Goal: Task Accomplishment & Management: Manage account settings

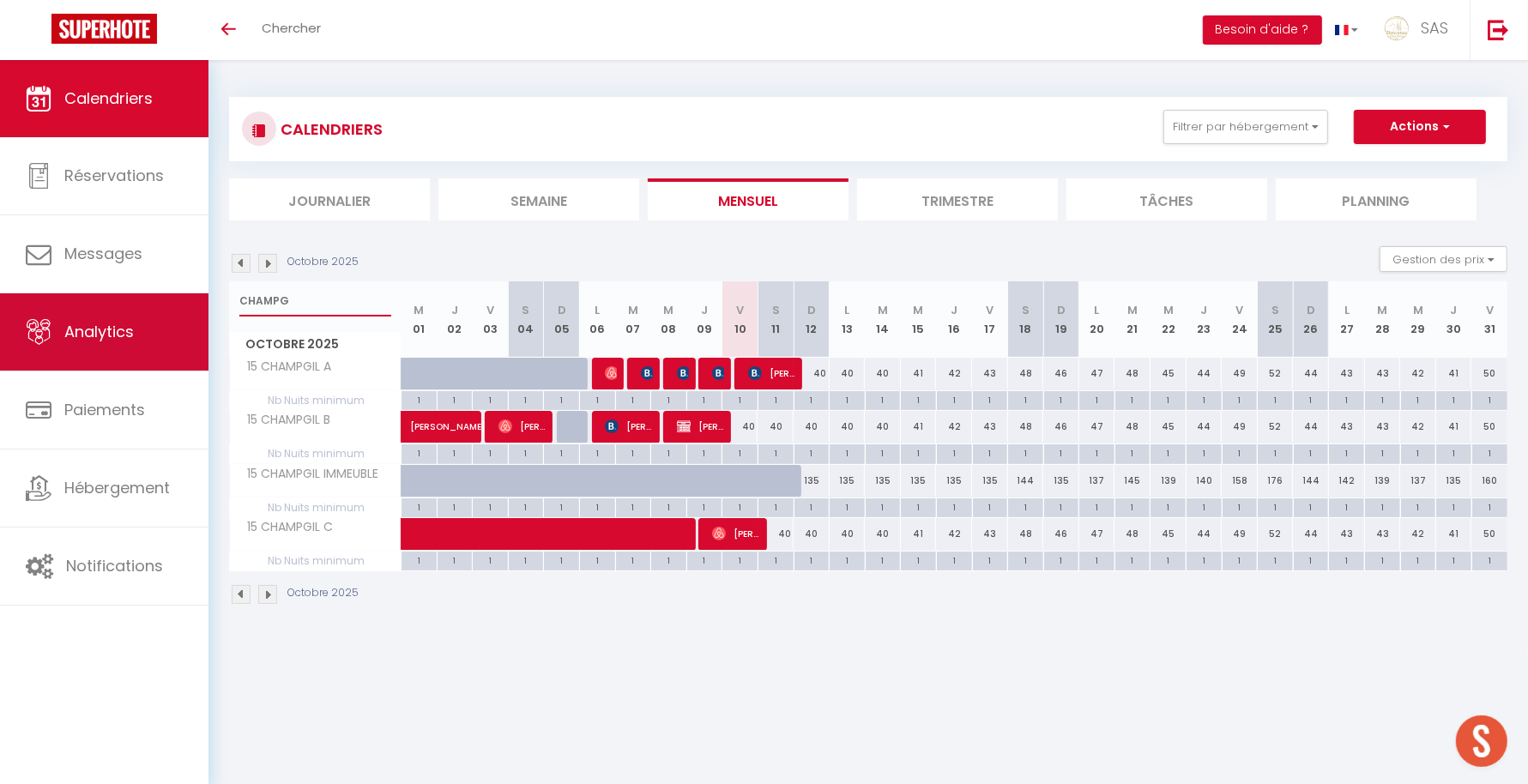
drag, startPoint x: 301, startPoint y: 294, endPoint x: 178, endPoint y: 309, distance: 123.9
click at [178, 309] on div "🟢 Des questions ou besoin d'assistance pour la migration AirBnB? Prenez rdv >>>…" at bounding box center [764, 351] width 1528 height 582
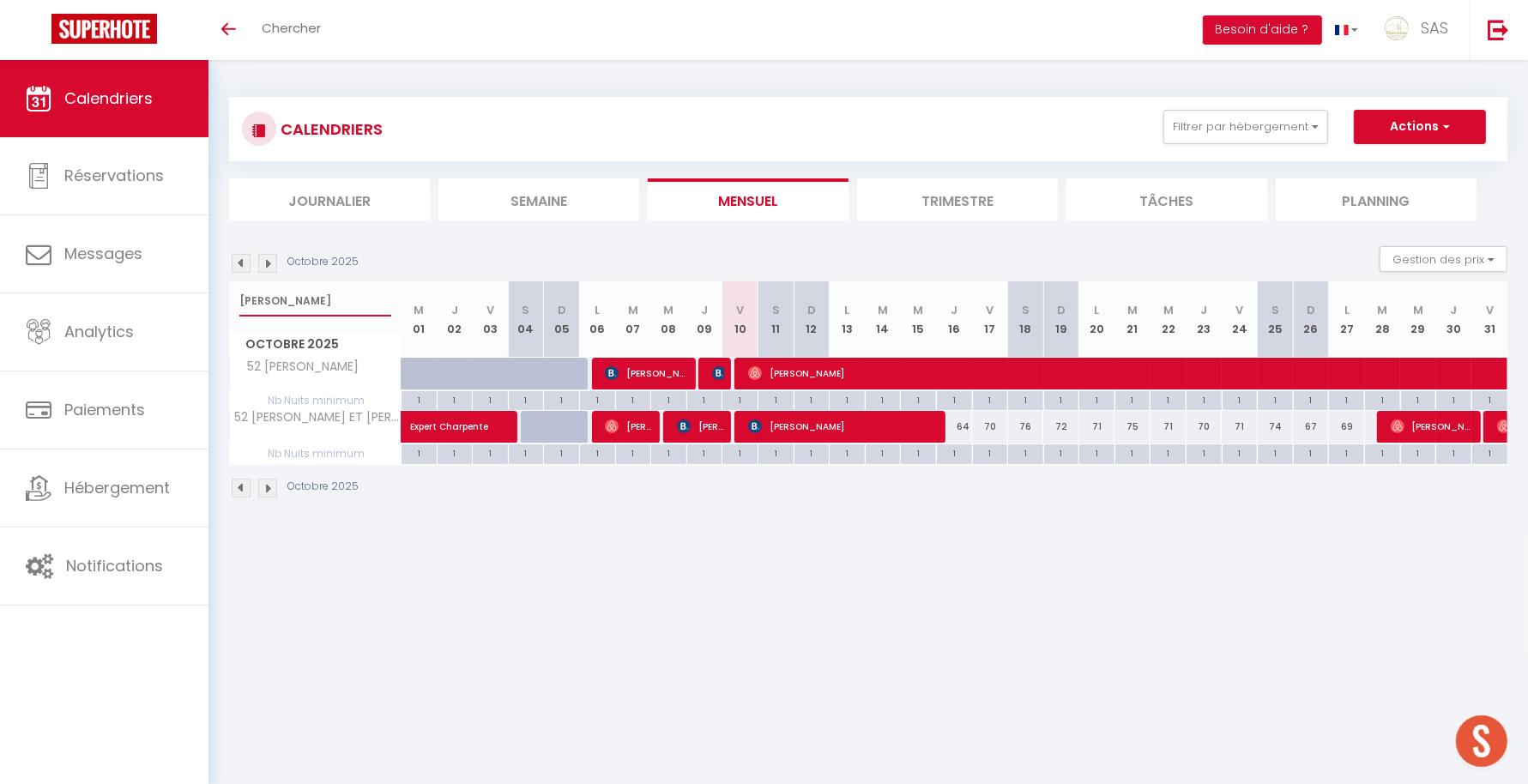
drag, startPoint x: 285, startPoint y: 297, endPoint x: 238, endPoint y: 288, distance: 47.9
click at [239, 288] on input "[PERSON_NAME]" at bounding box center [315, 301] width 152 height 31
type input "NOTRE DA"
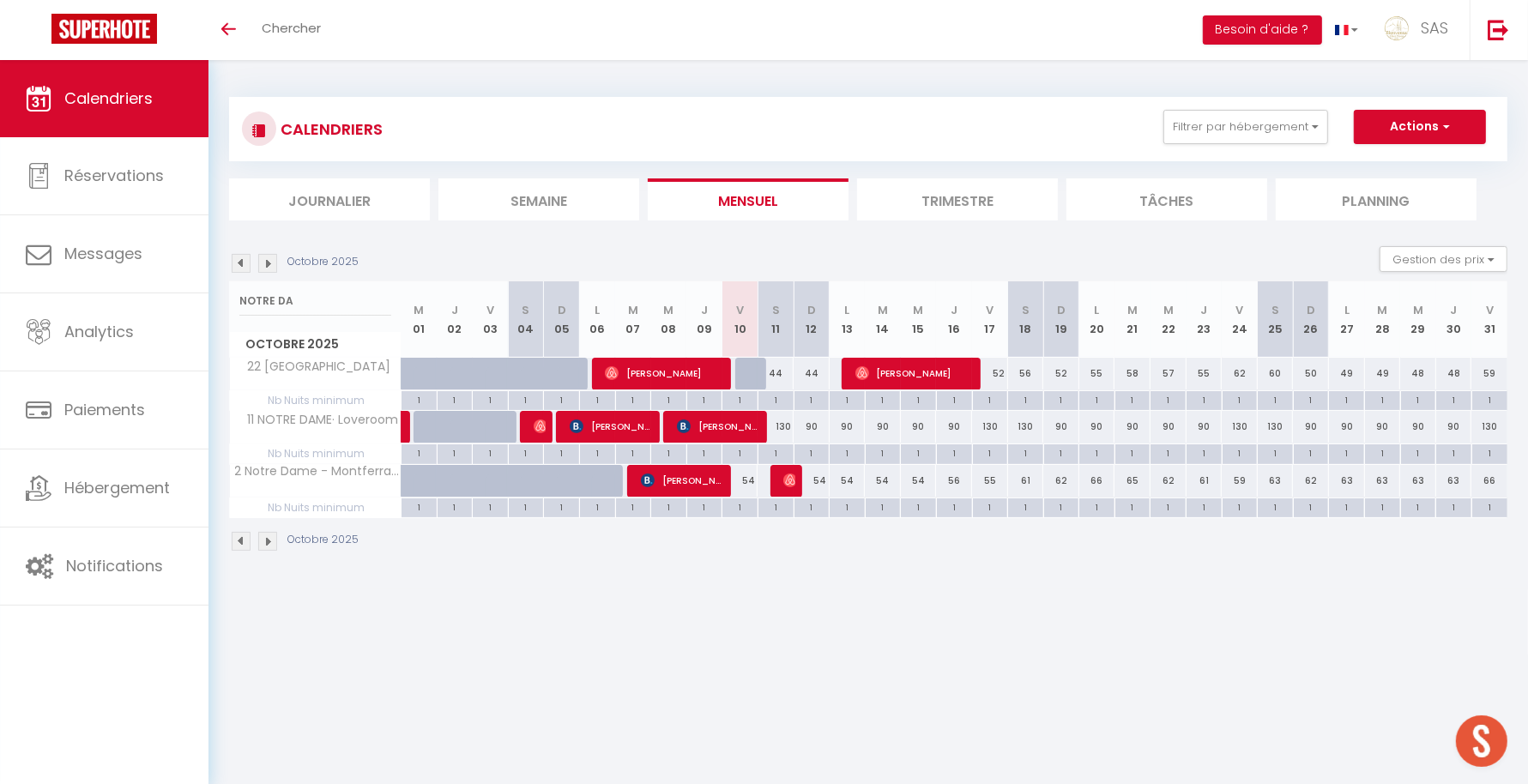
click at [1, 546] on link "Notifications" at bounding box center [104, 566] width 209 height 78
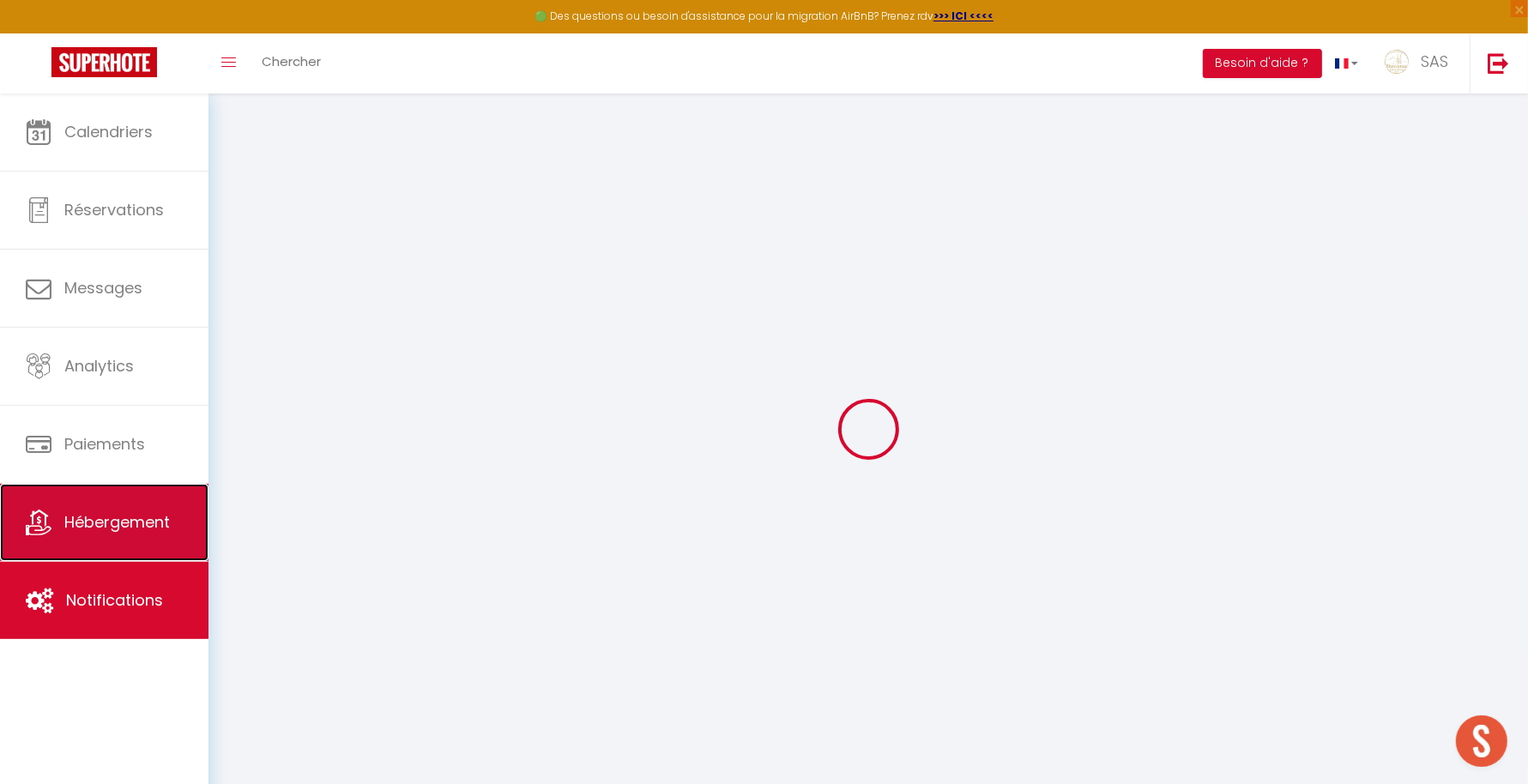
click at [0, 539] on link "Hébergement" at bounding box center [104, 523] width 209 height 78
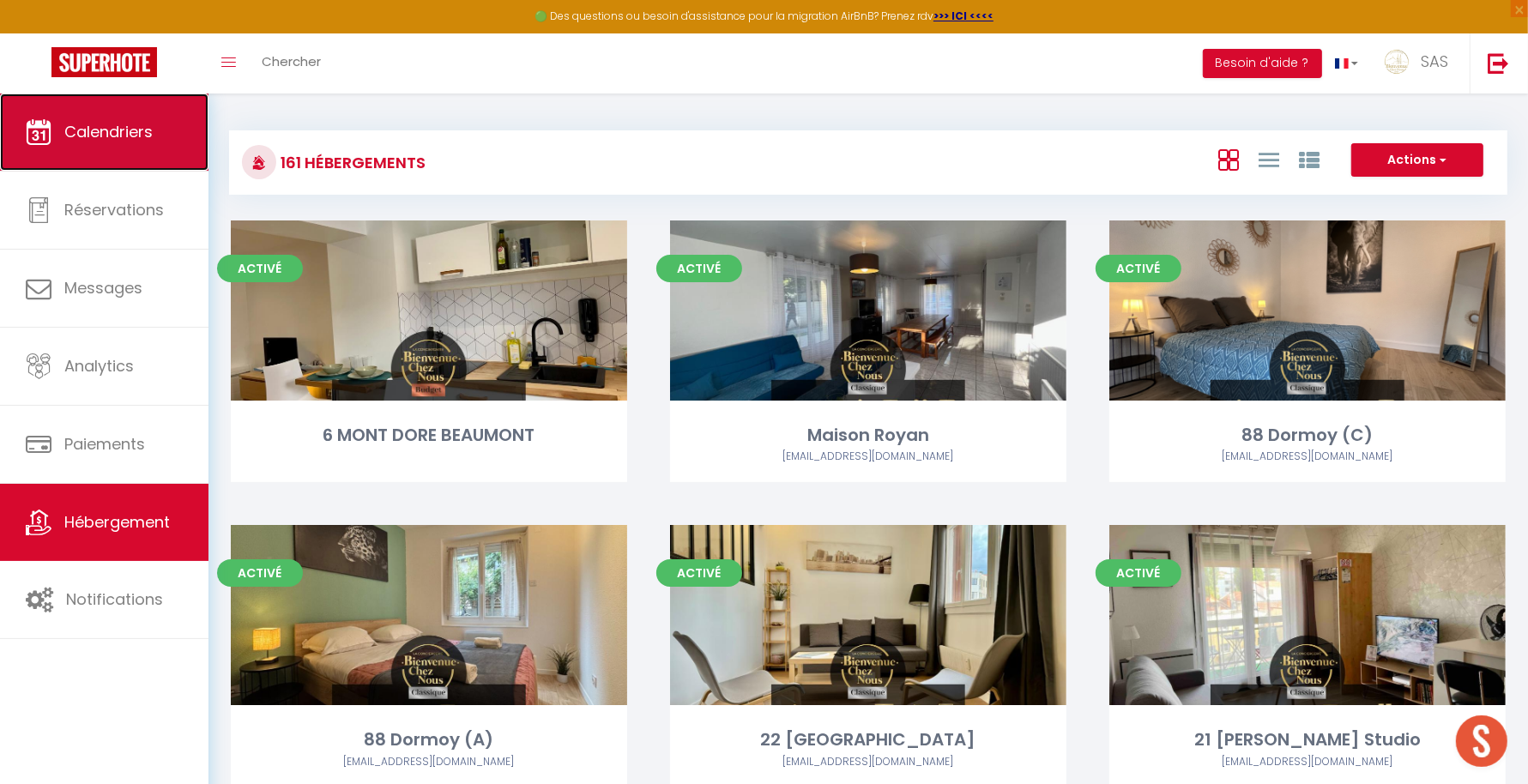
click at [91, 153] on link "Calendriers" at bounding box center [104, 132] width 209 height 78
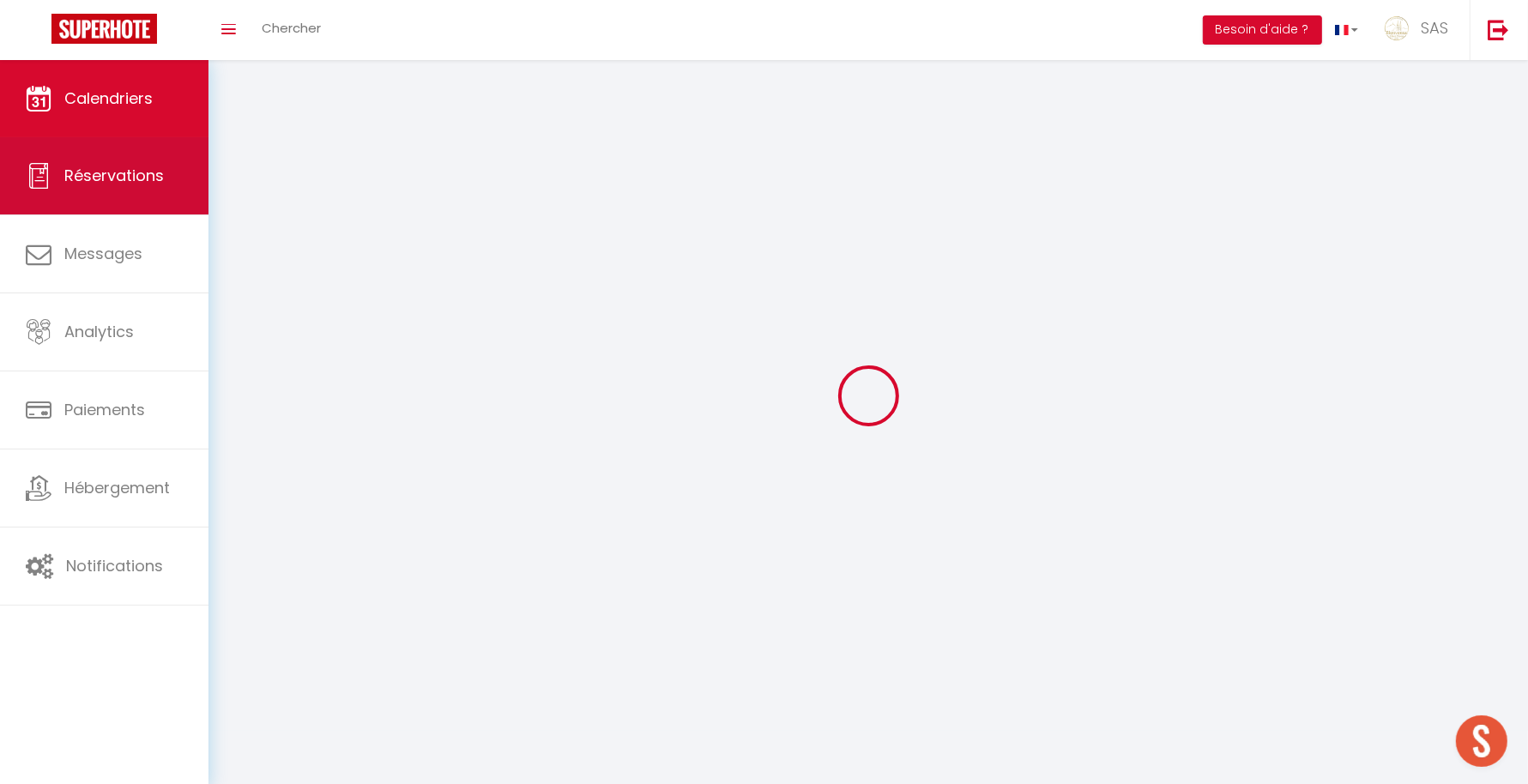
click at [91, 153] on ul "Calendriers Réservations Messages Analytics Paiements Hébergement Notifications" at bounding box center [104, 333] width 209 height 546
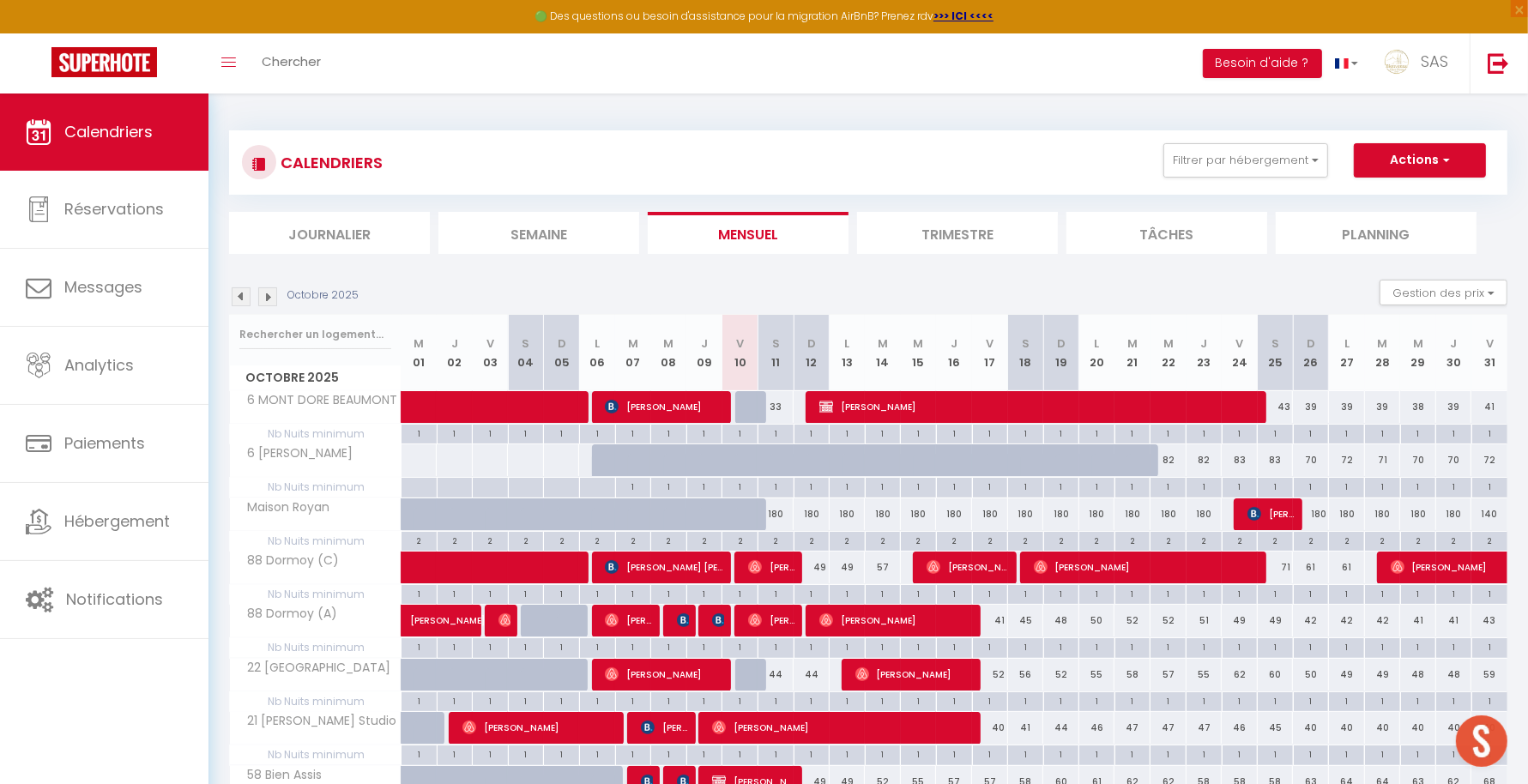
click at [824, 746] on div "1" at bounding box center [812, 754] width 35 height 16
type input "1"
type input "Dim 12 Octobre 2025"
type input "Lun 13 Octobre 2025"
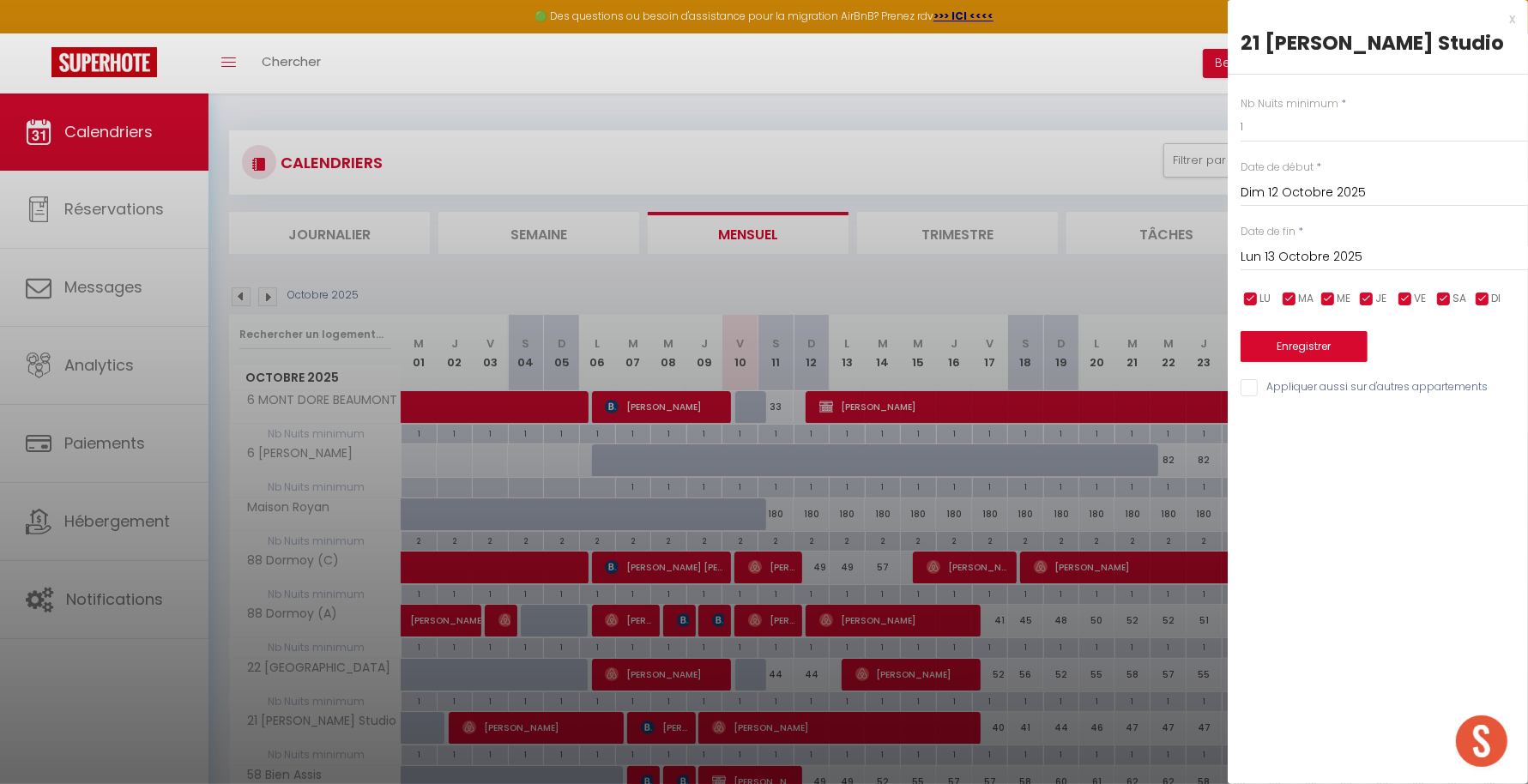
click at [1024, 256] on div at bounding box center [764, 392] width 1528 height 784
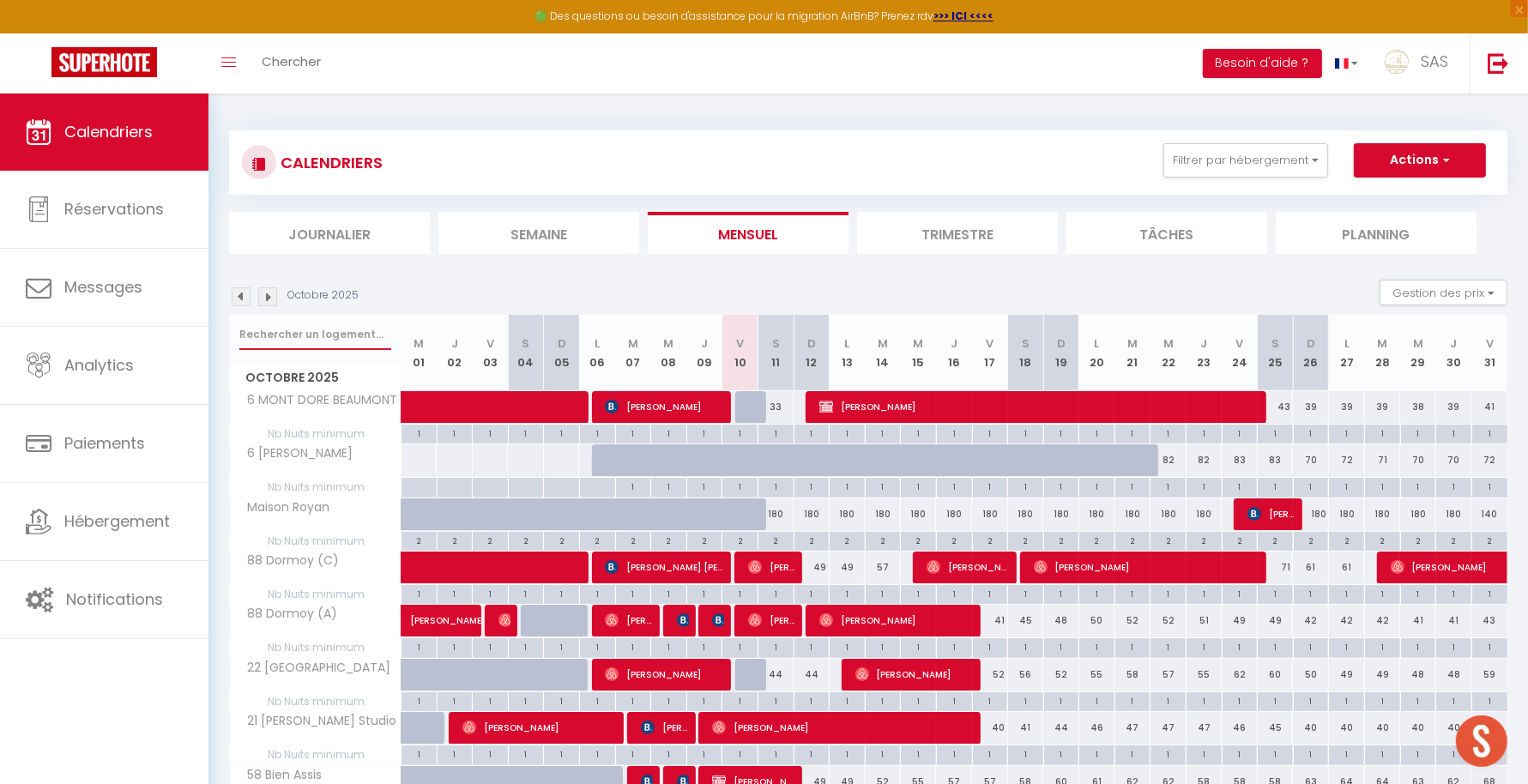
click at [316, 346] on input "text" at bounding box center [315, 334] width 152 height 31
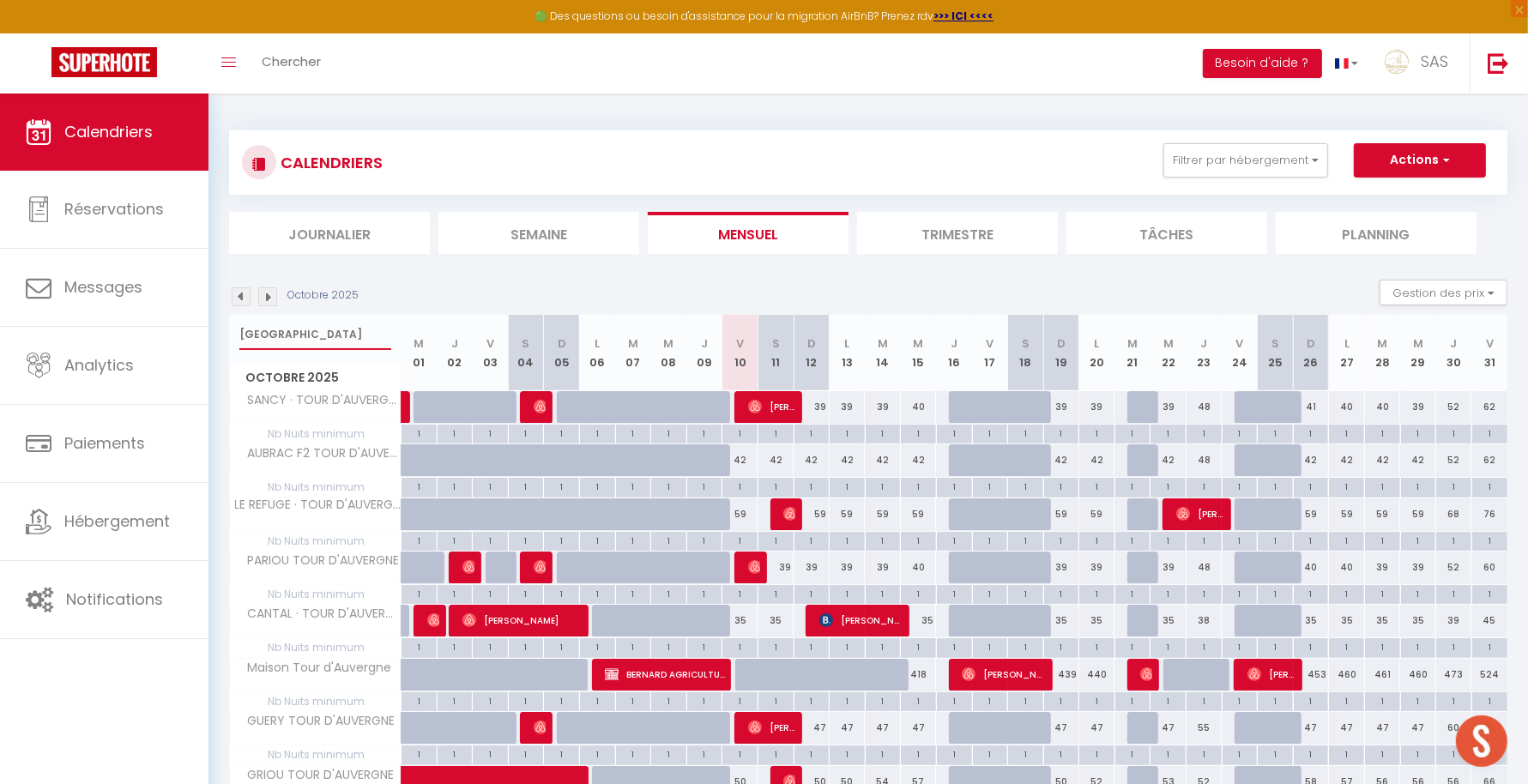
type input "[GEOGRAPHIC_DATA]"
